Goal: Task Accomplishment & Management: Use online tool/utility

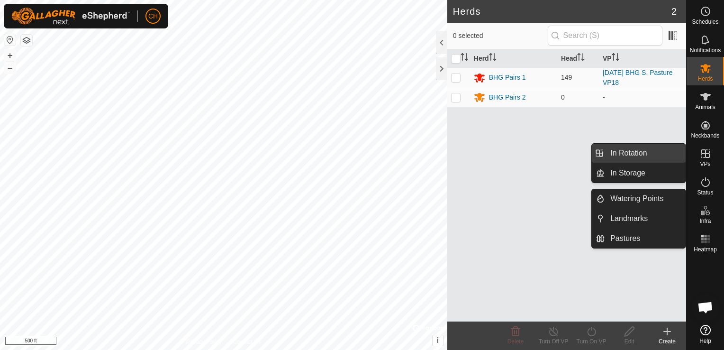
click at [642, 155] on link "In Rotation" at bounding box center [644, 152] width 81 height 19
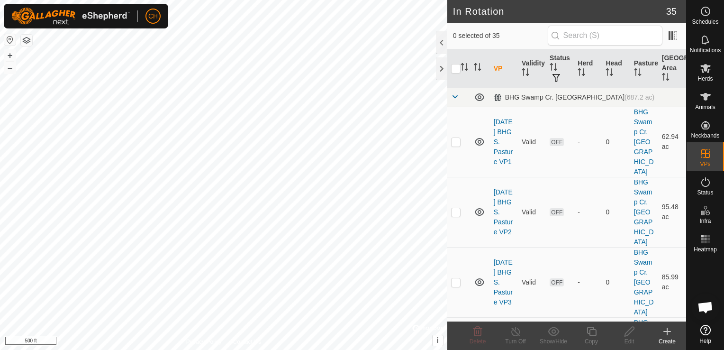
click at [667, 331] on icon at bounding box center [667, 331] width 0 height 7
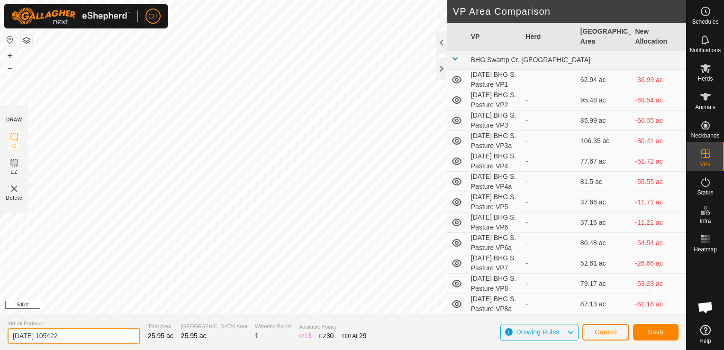
click at [77, 335] on input "[DATE] 105422" at bounding box center [74, 335] width 133 height 17
type input "[DATE] BHG S. Pasture VP18a"
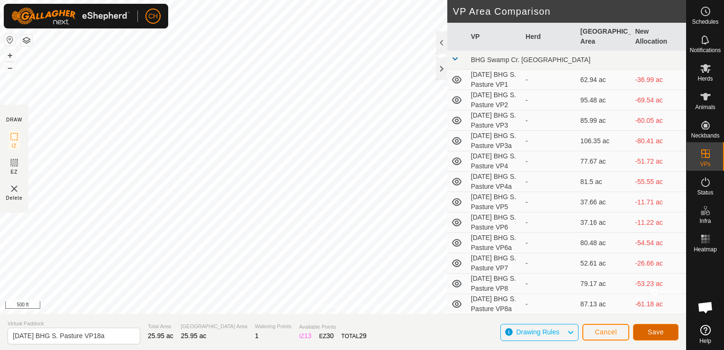
click at [657, 331] on span "Save" at bounding box center [655, 332] width 16 height 8
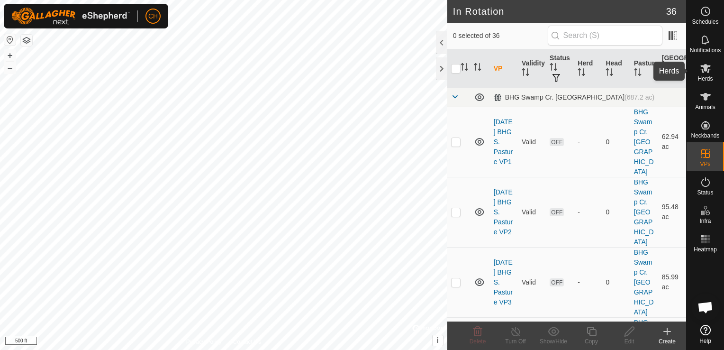
click at [704, 73] on icon at bounding box center [704, 68] width 11 height 11
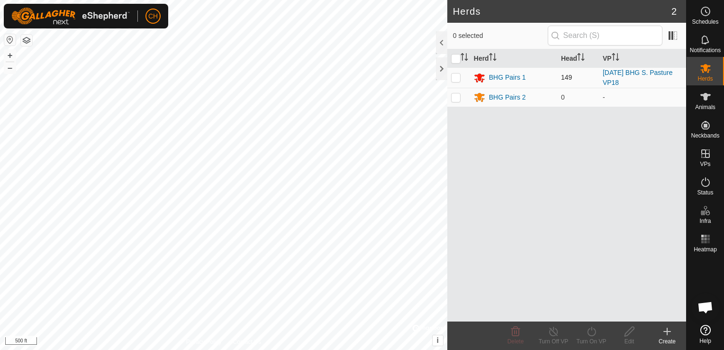
click at [457, 79] on p-checkbox at bounding box center [455, 77] width 9 height 8
checkbox input "true"
click at [593, 332] on icon at bounding box center [591, 330] width 12 height 11
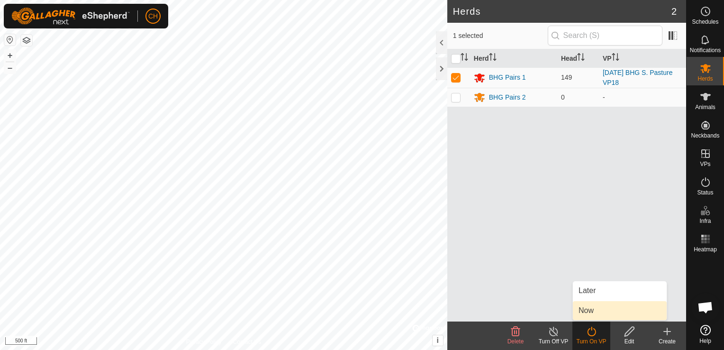
click at [601, 311] on link "Now" at bounding box center [620, 310] width 94 height 19
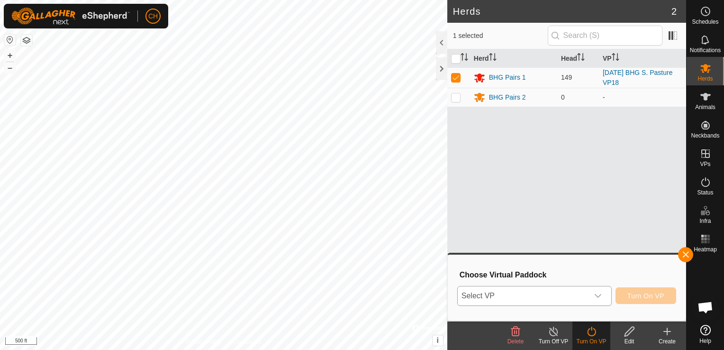
click at [596, 293] on icon "dropdown trigger" at bounding box center [598, 296] width 8 height 8
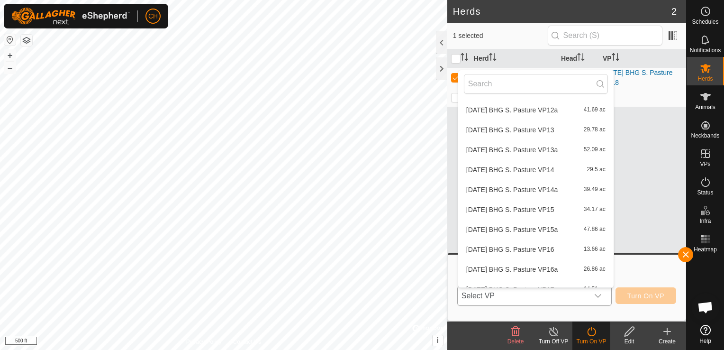
scroll to position [531, 0]
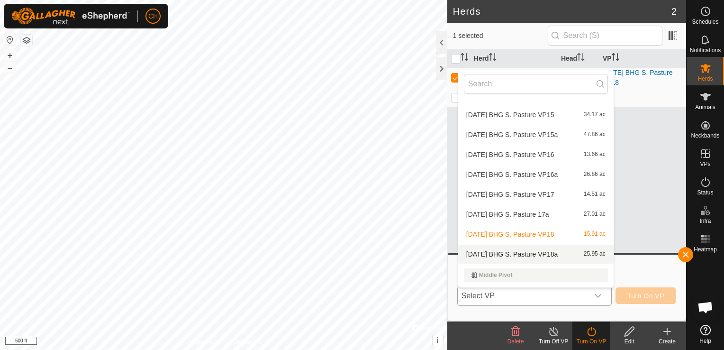
click at [552, 253] on li "[DATE] BHG S. Pasture VP18a 25.95 ac" at bounding box center [535, 253] width 155 height 19
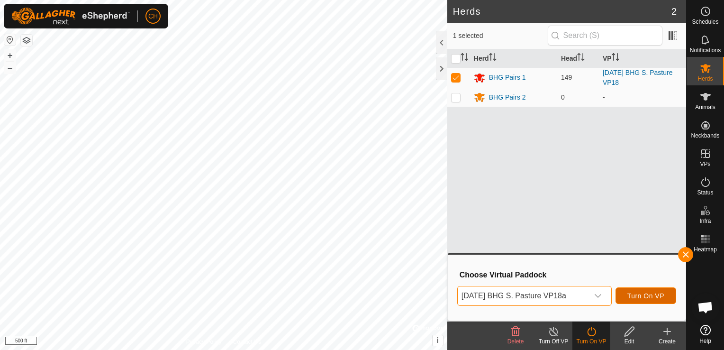
click at [645, 293] on span "Turn On VP" at bounding box center [645, 296] width 37 height 8
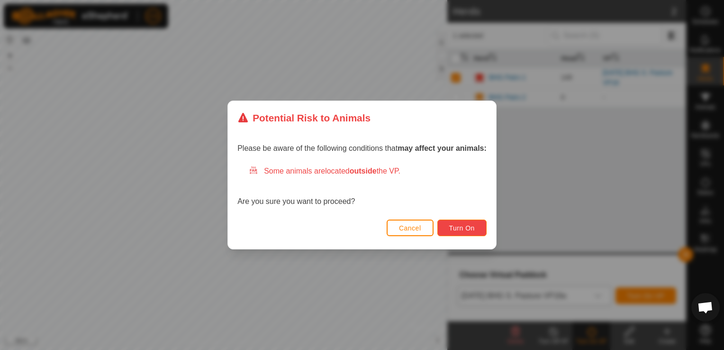
click at [473, 227] on span "Turn On" at bounding box center [462, 228] width 26 height 8
